Goal: Navigation & Orientation: Find specific page/section

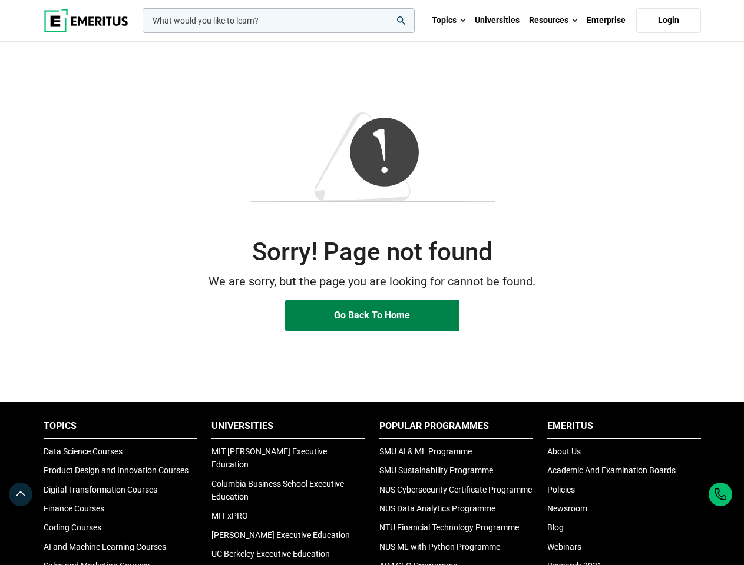
click at [372, 283] on p "We are sorry, but the page you are looking for cannot be found." at bounding box center [372, 282] width 657 height 18
click at [279, 21] on input "woocommerce-product-search-field-0" at bounding box center [278, 20] width 272 height 25
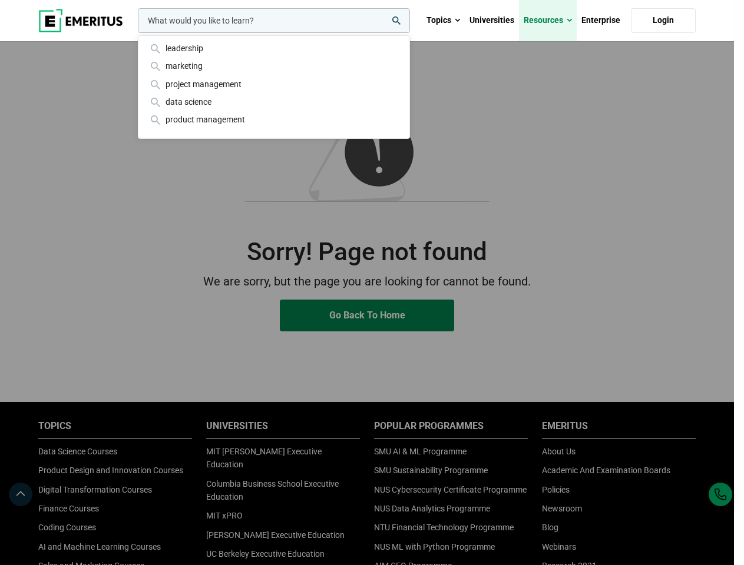
click at [553, 21] on link "Resources" at bounding box center [548, 20] width 58 height 41
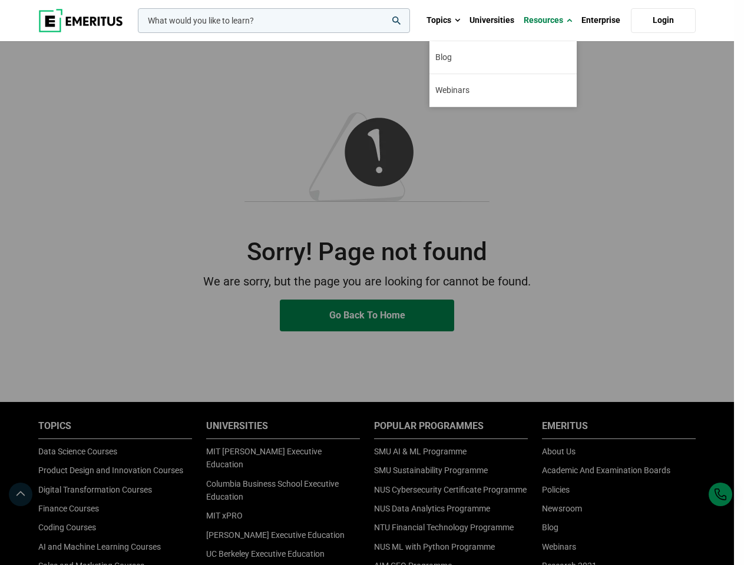
click at [288, 33] on div "leadership marketing project management data science product management" at bounding box center [272, 20] width 274 height 25
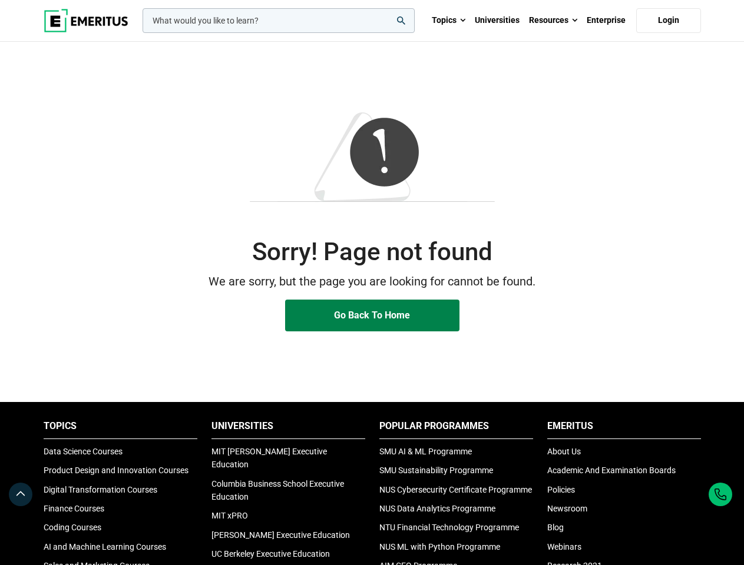
click at [456, 429] on li "Popular Programmes" at bounding box center [456, 429] width 154 height 19
click at [624, 429] on li "Emeritus" at bounding box center [624, 429] width 154 height 19
click at [21, 495] on icon at bounding box center [21, 495] width 12 height 14
